Goal: Task Accomplishment & Management: Manage account settings

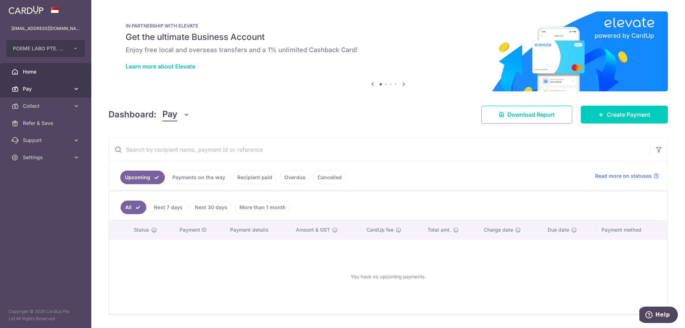
click at [46, 93] on link "Pay" at bounding box center [45, 88] width 91 height 17
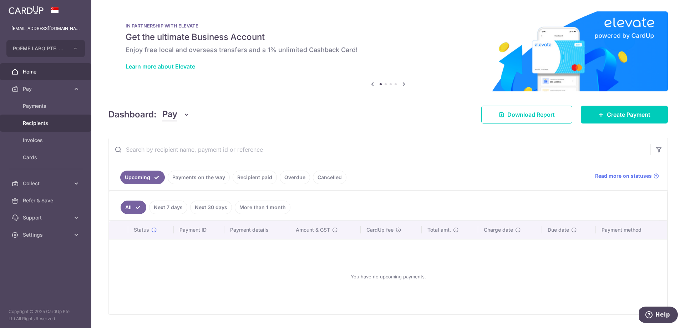
click at [37, 119] on link "Recipients" at bounding box center [45, 122] width 91 height 17
